Goal: Task Accomplishment & Management: Manage account settings

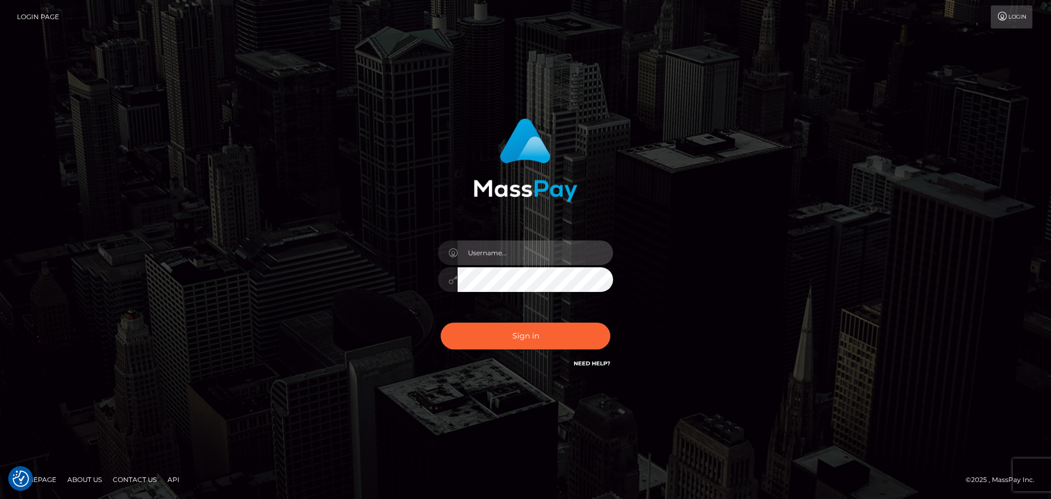
click at [539, 254] on input "text" at bounding box center [536, 252] width 156 height 25
type input "dan.onemp"
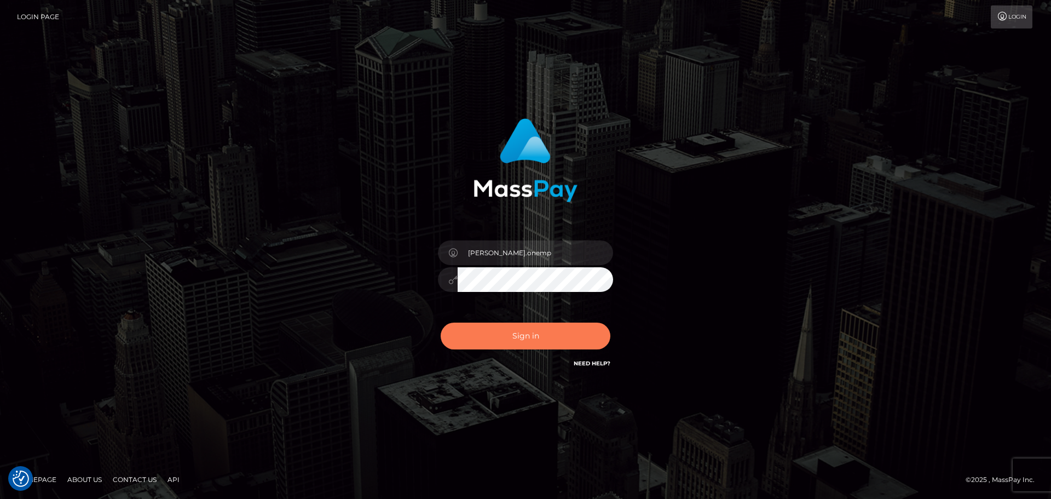
click at [526, 338] on button "Sign in" at bounding box center [526, 336] width 170 height 27
click at [523, 327] on button "Sign in" at bounding box center [526, 336] width 170 height 27
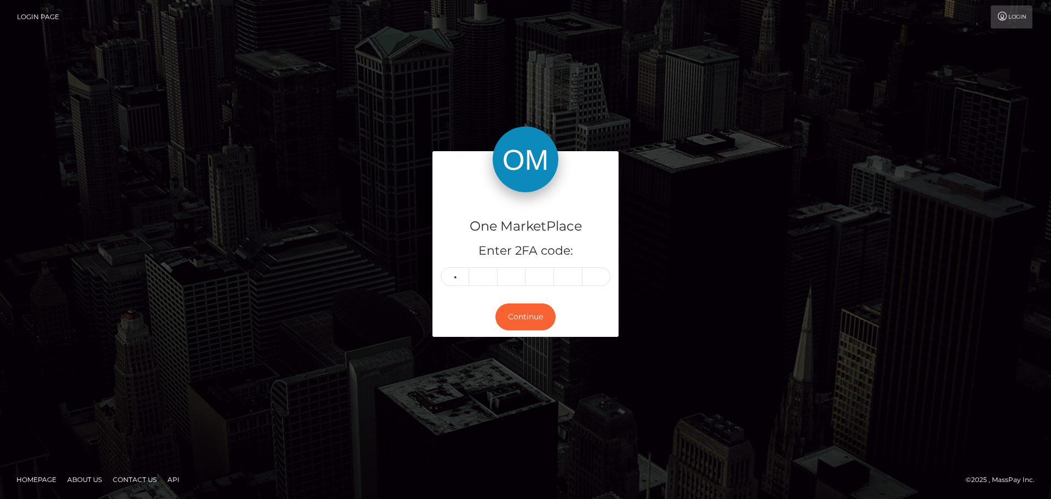
type input "4"
type input "3"
type input "4"
type input "1"
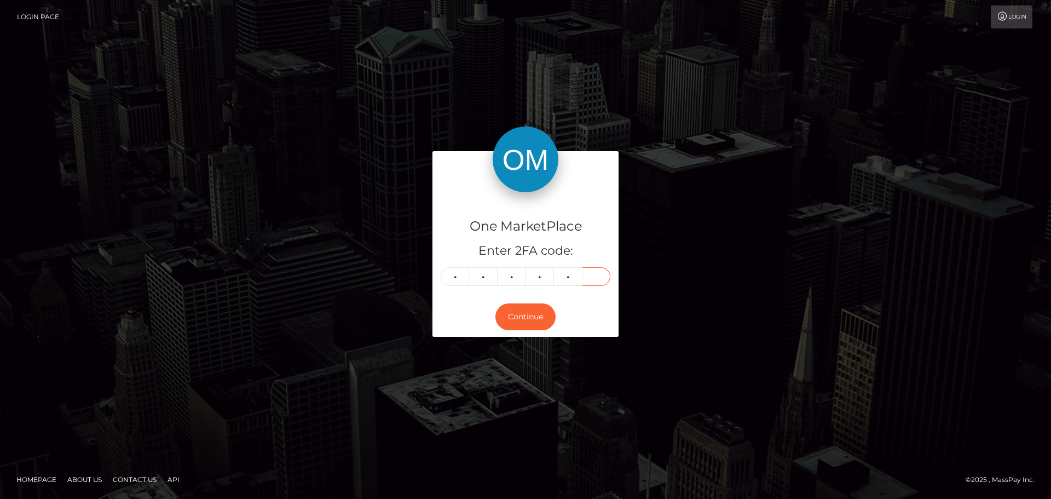
type input "2"
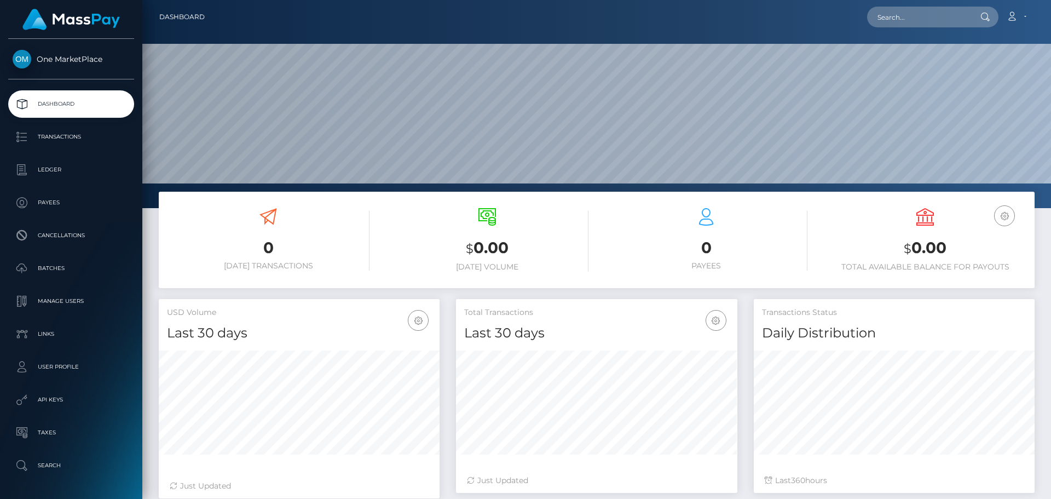
scroll to position [194, 281]
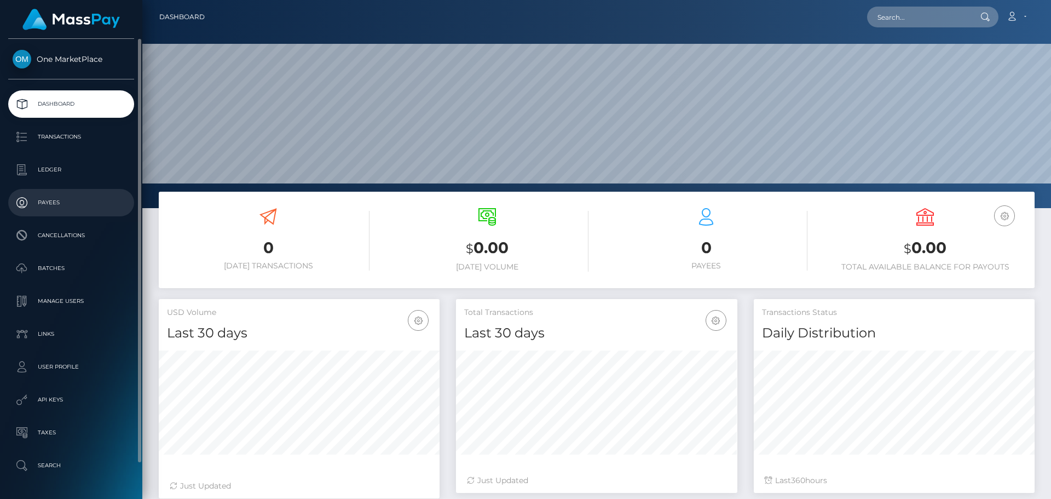
click at [59, 205] on p "Payees" at bounding box center [71, 202] width 117 height 16
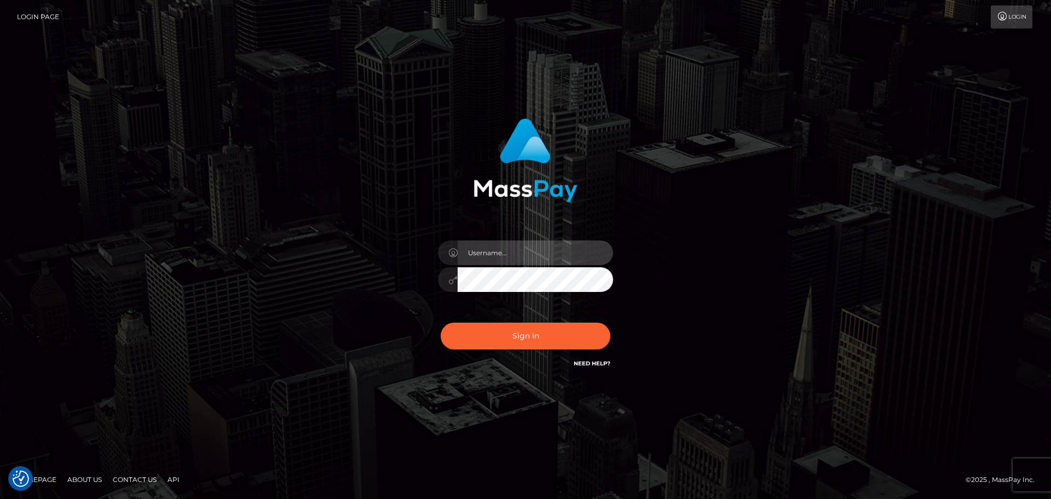
click at [539, 260] on input "text" at bounding box center [536, 252] width 156 height 25
